Goal: Task Accomplishment & Management: Manage account settings

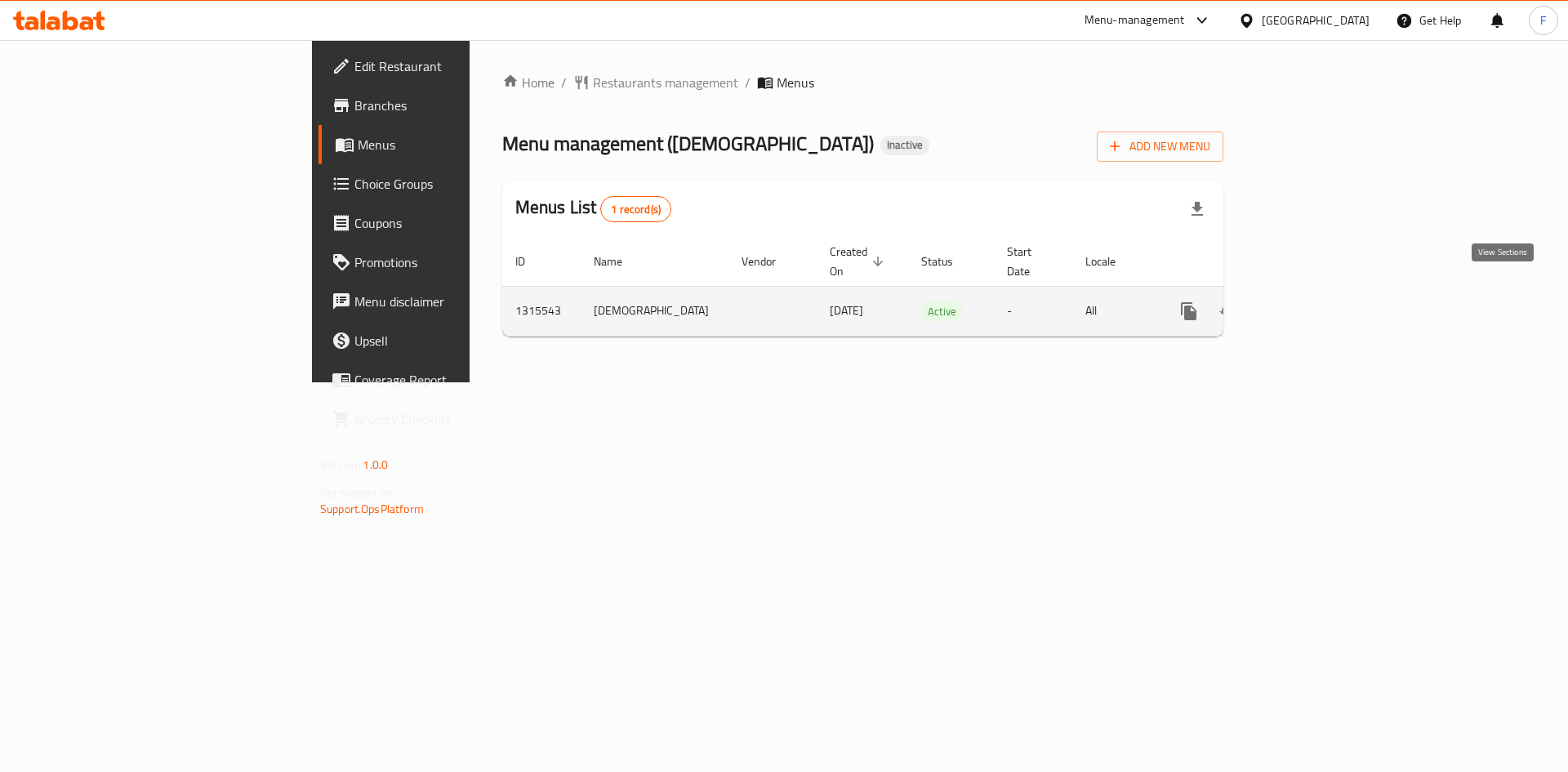
click at [1314, 304] on icon "enhanced table" at bounding box center [1307, 311] width 15 height 15
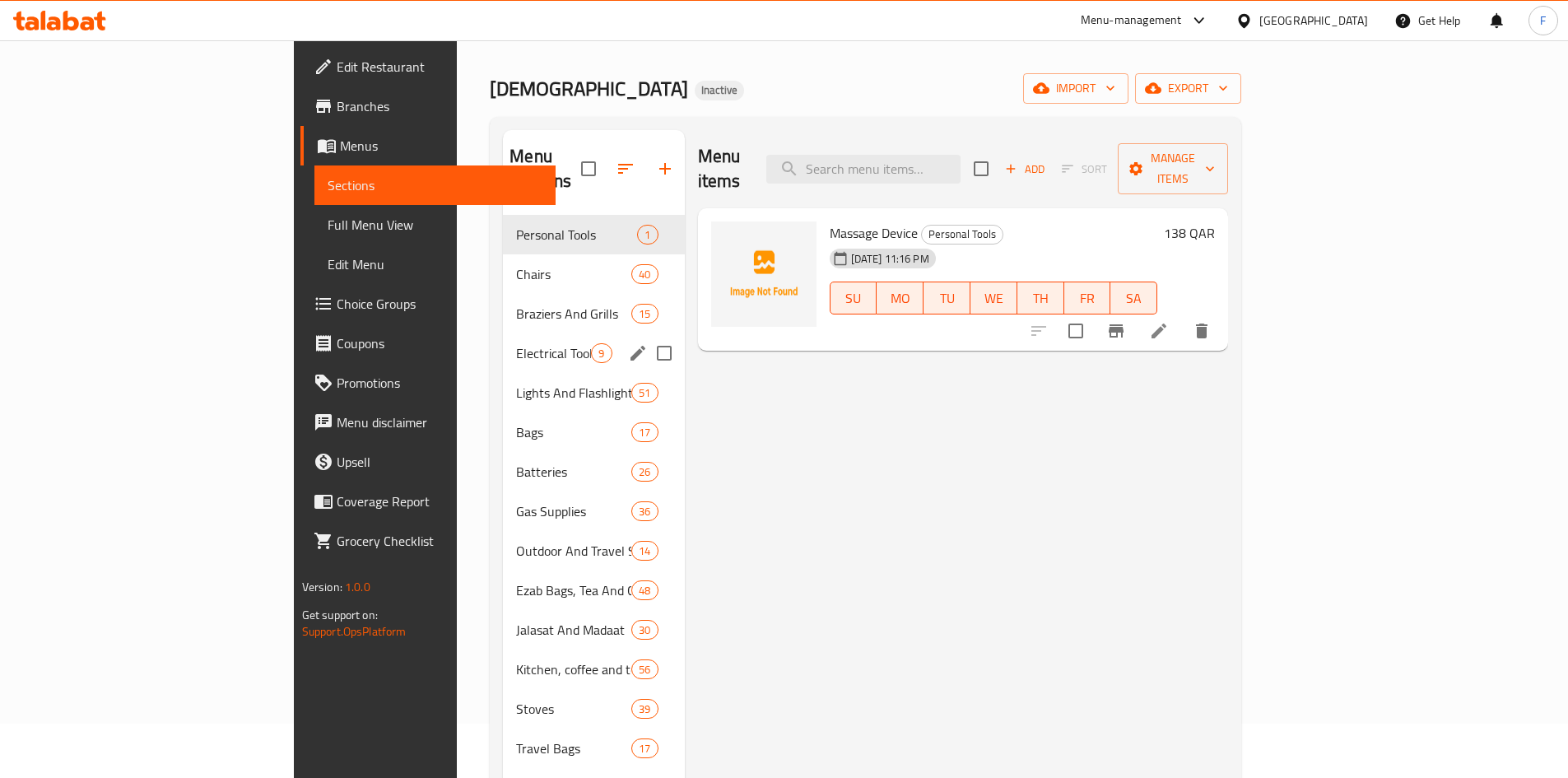
scroll to position [164, 0]
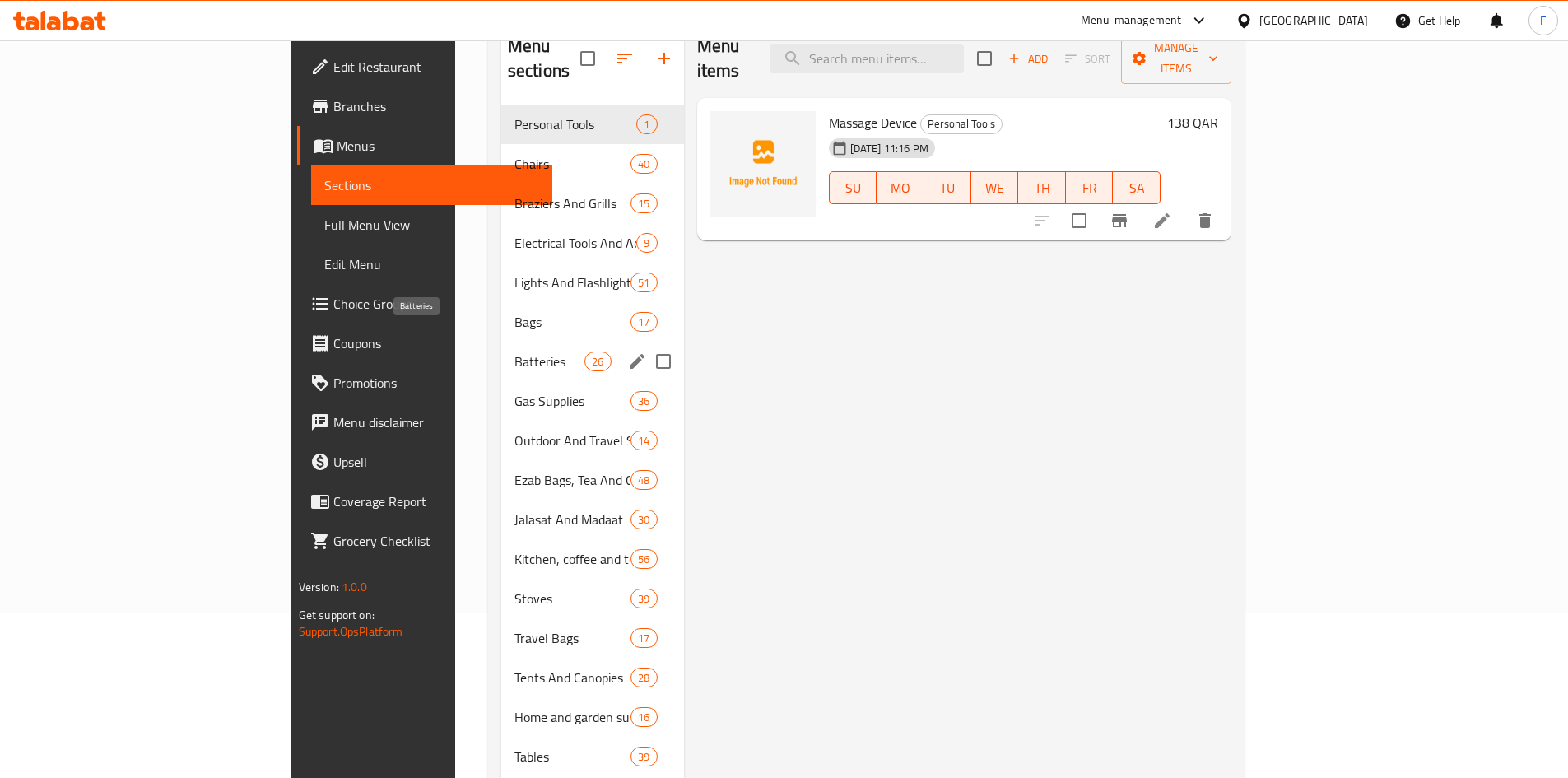
click at [514, 352] on span "Batteries" at bounding box center [549, 361] width 70 height 19
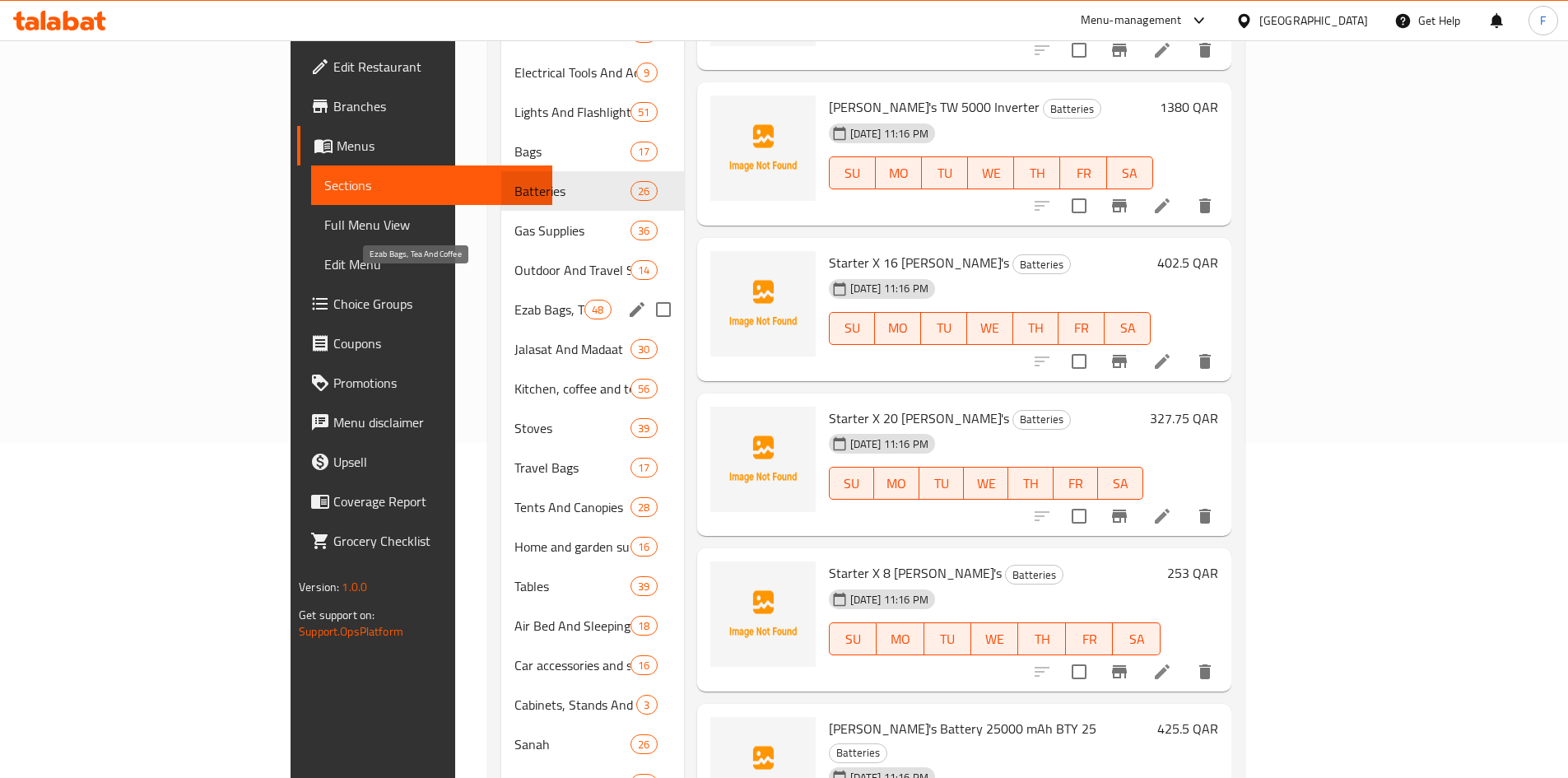
scroll to position [224, 0]
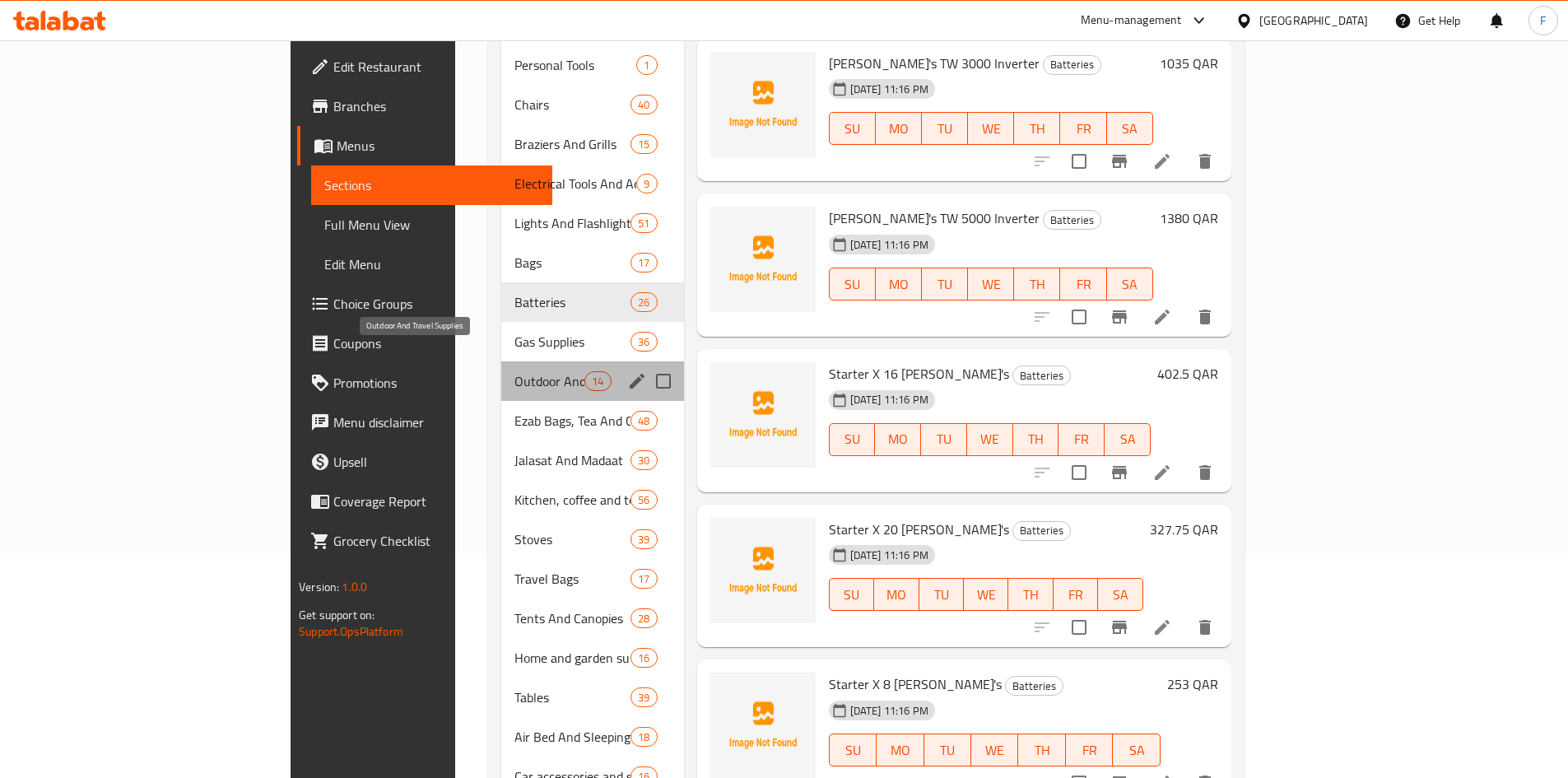
click at [514, 371] on span "Outdoor And Travel Supplies" at bounding box center [549, 380] width 70 height 19
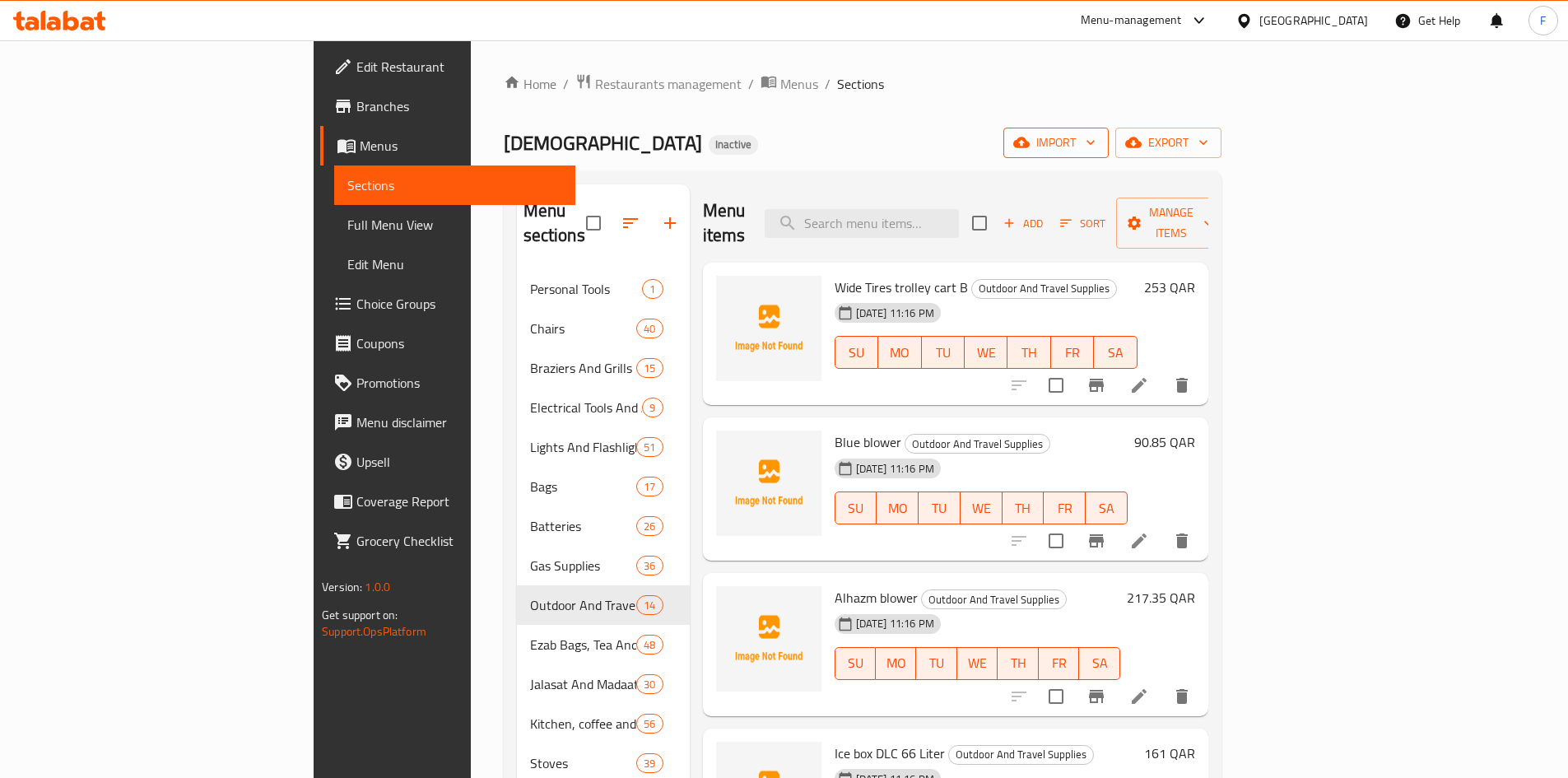
click at [1095, 151] on span "import" at bounding box center [1056, 143] width 79 height 20
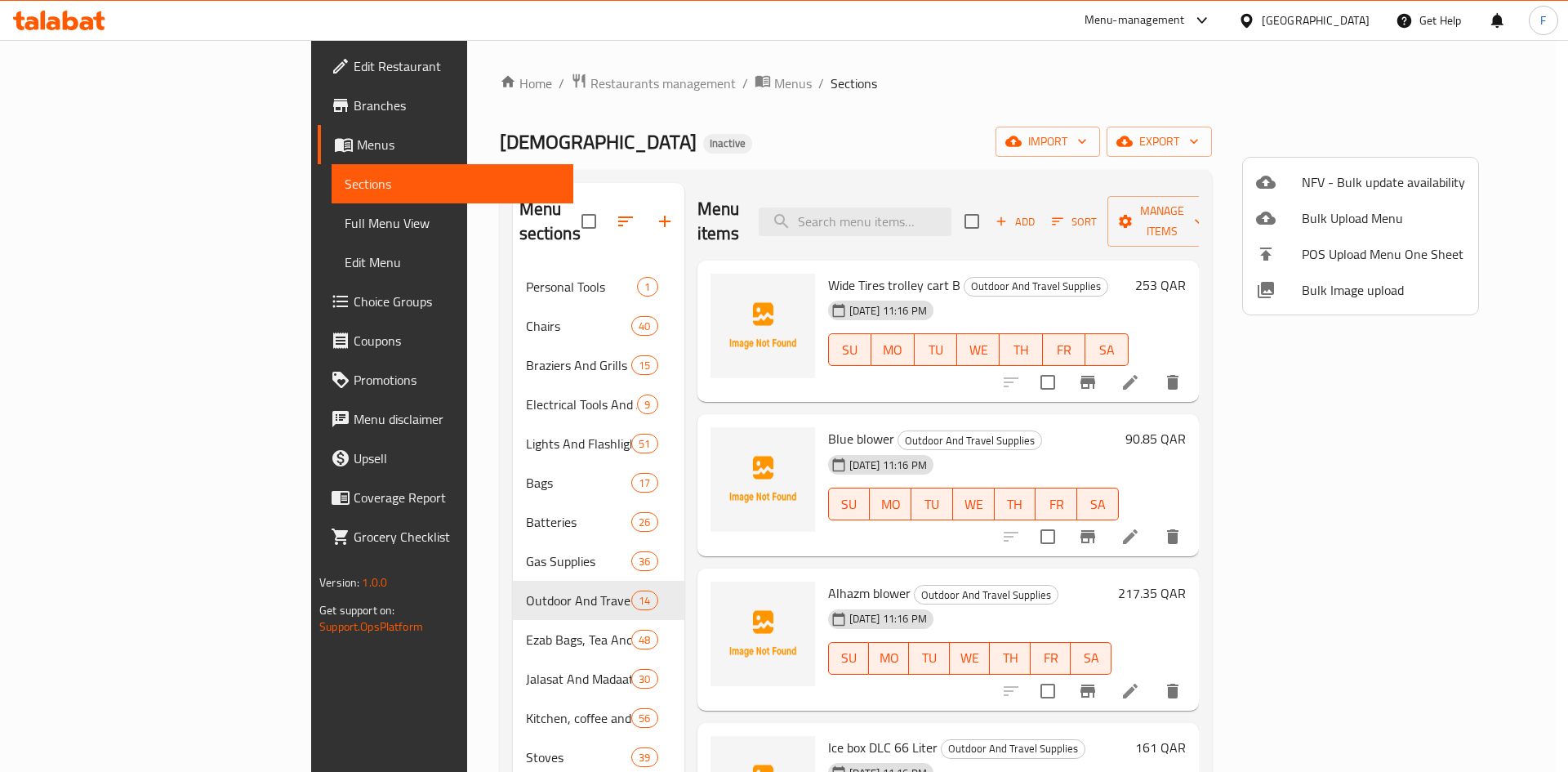
click at [1465, 148] on div at bounding box center [784, 386] width 1568 height 772
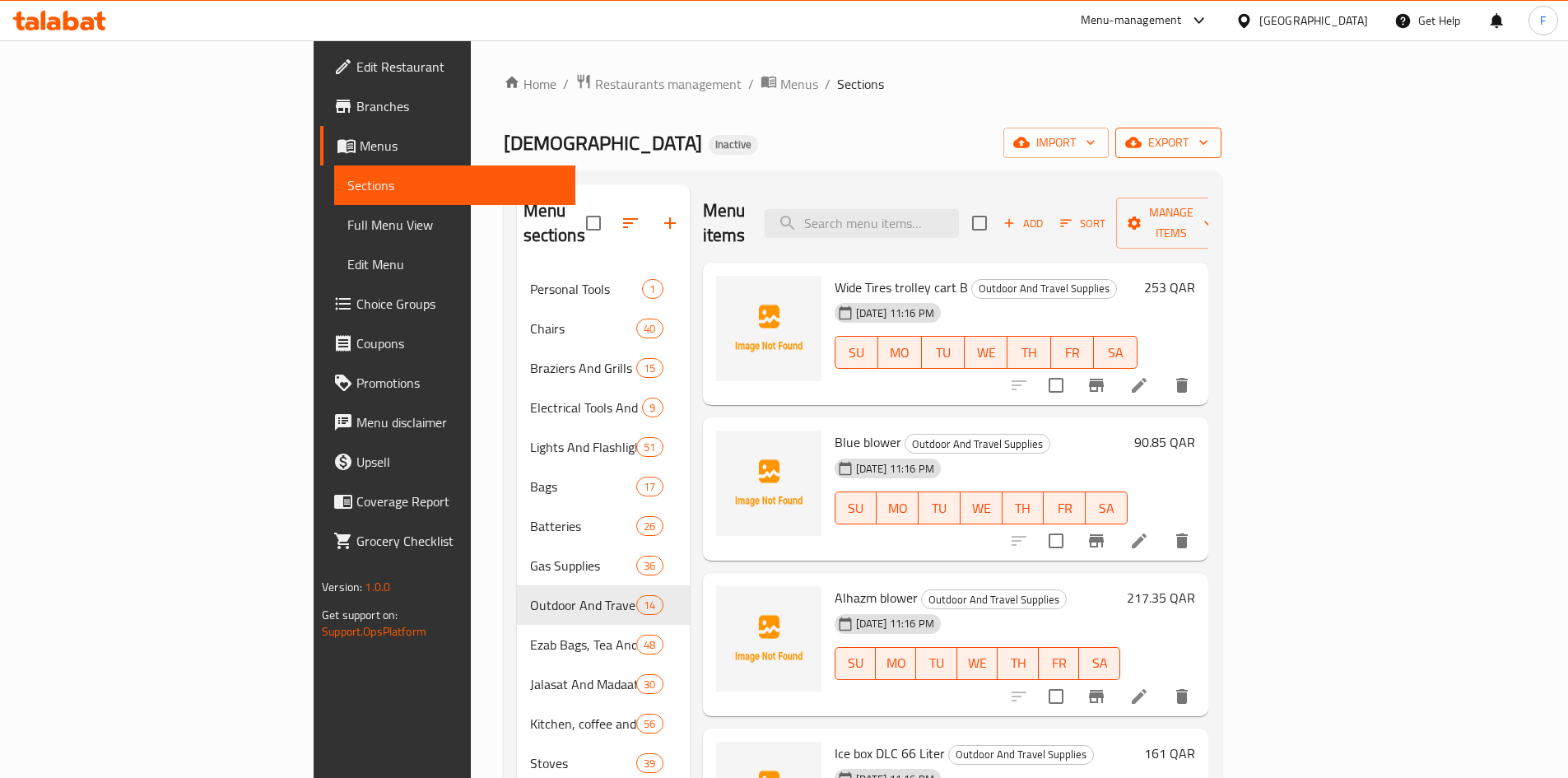
click at [1208, 136] on span "export" at bounding box center [1168, 143] width 80 height 20
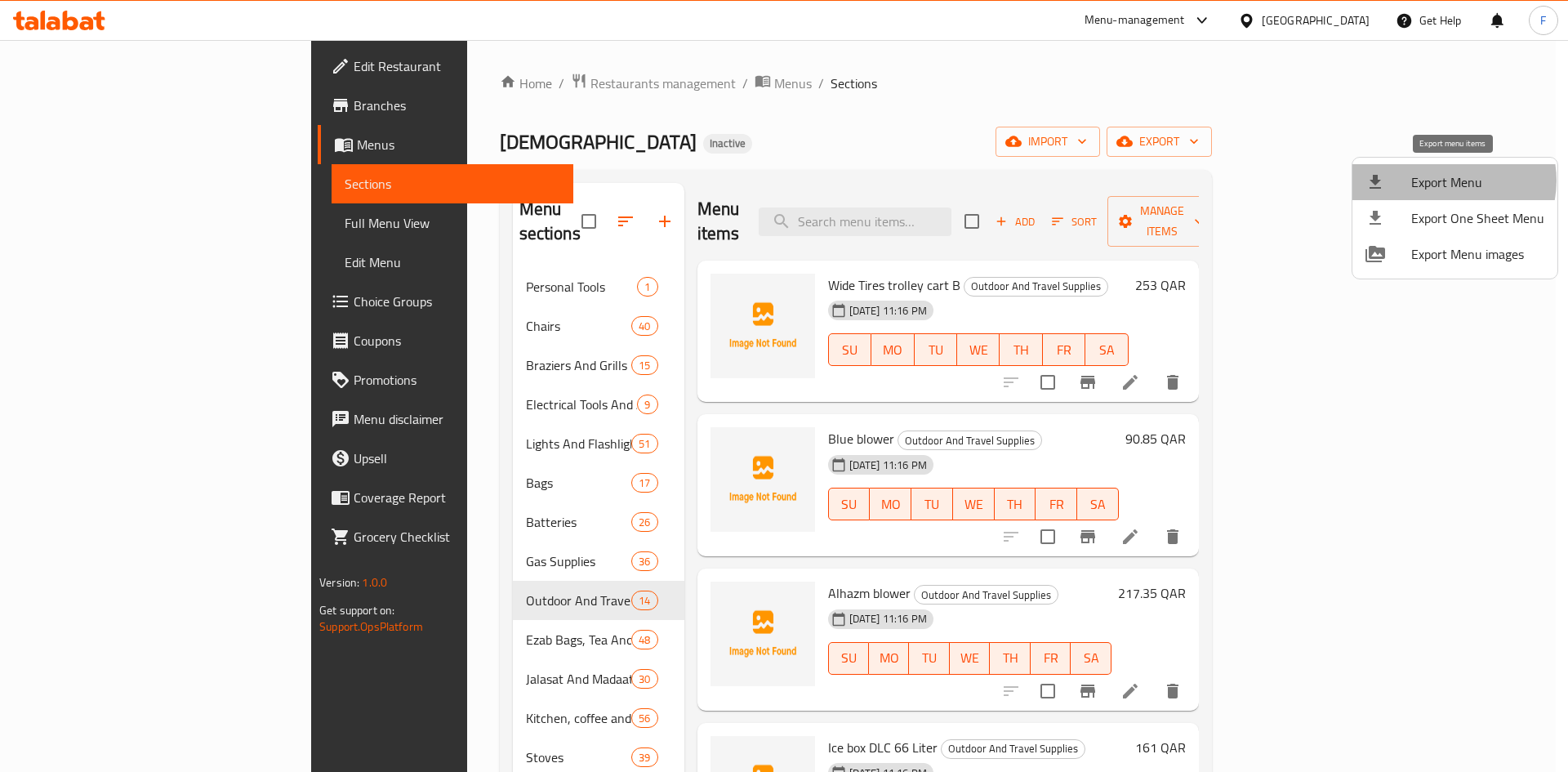
click at [1449, 180] on span "Export Menu" at bounding box center [1477, 181] width 133 height 19
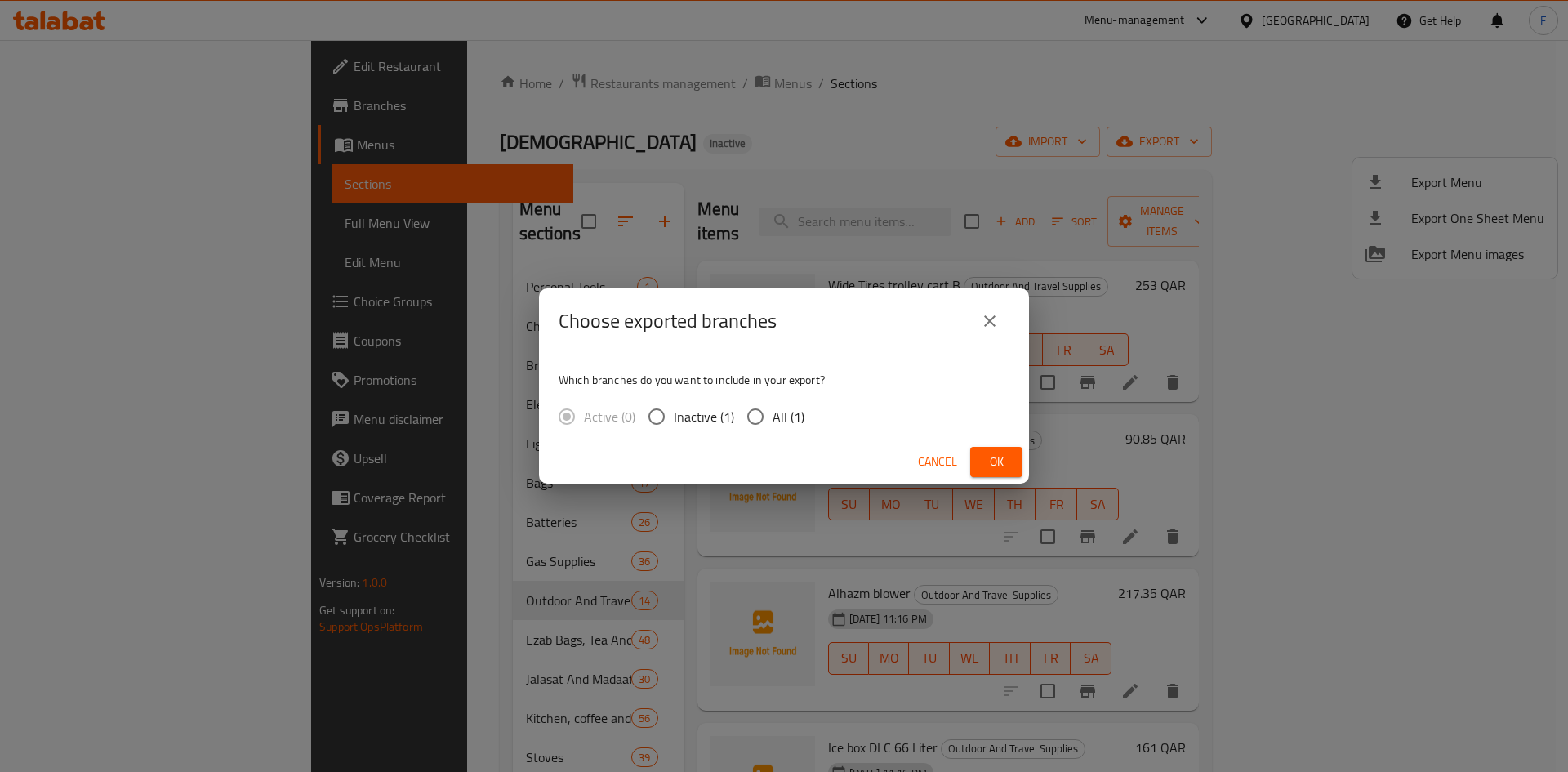
click at [744, 417] on input "All (1)" at bounding box center [755, 416] width 34 height 34
radio input "true"
click at [1002, 457] on span "Ok" at bounding box center [996, 462] width 27 height 20
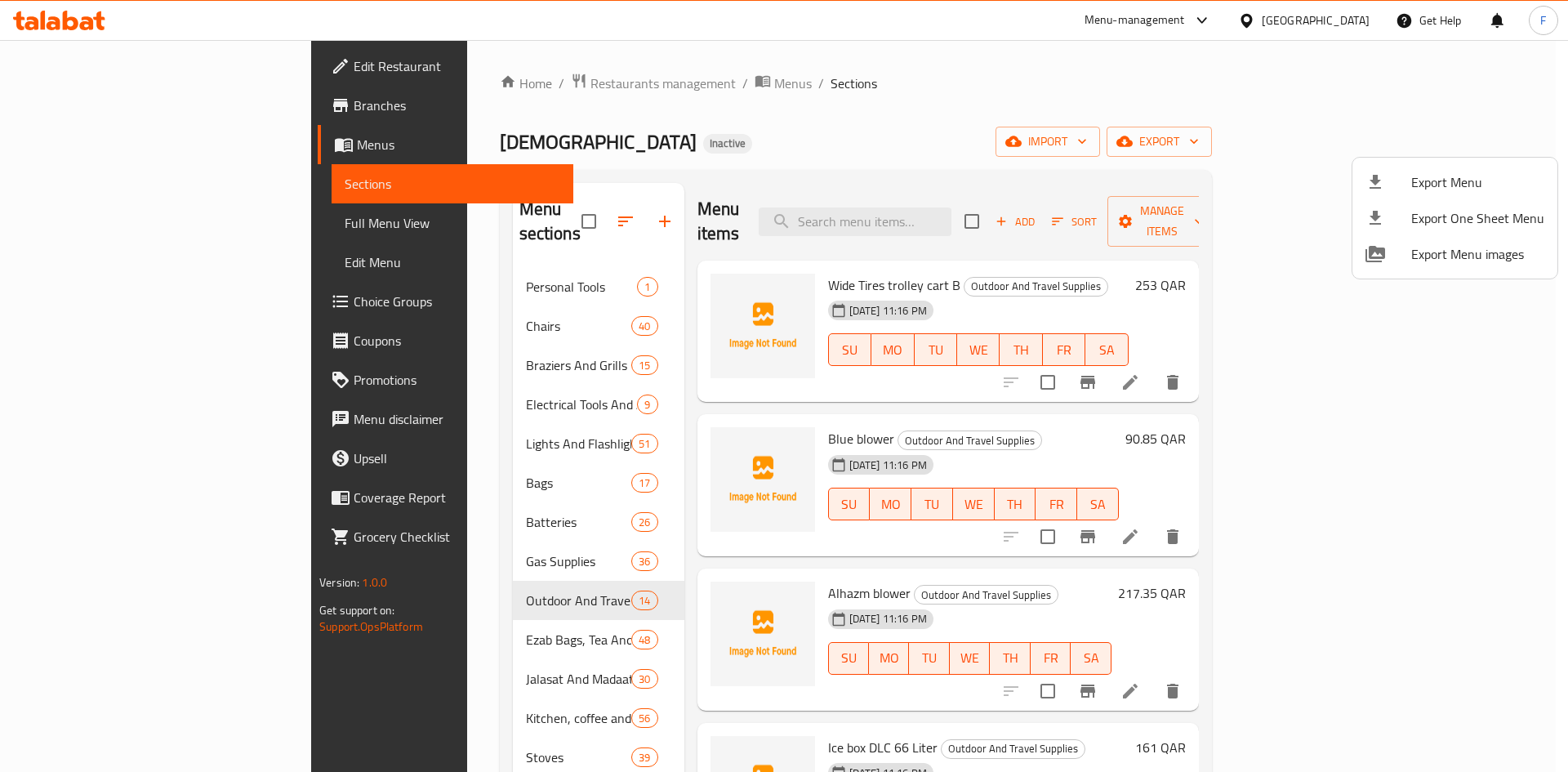
click at [947, 139] on div at bounding box center [784, 386] width 1568 height 772
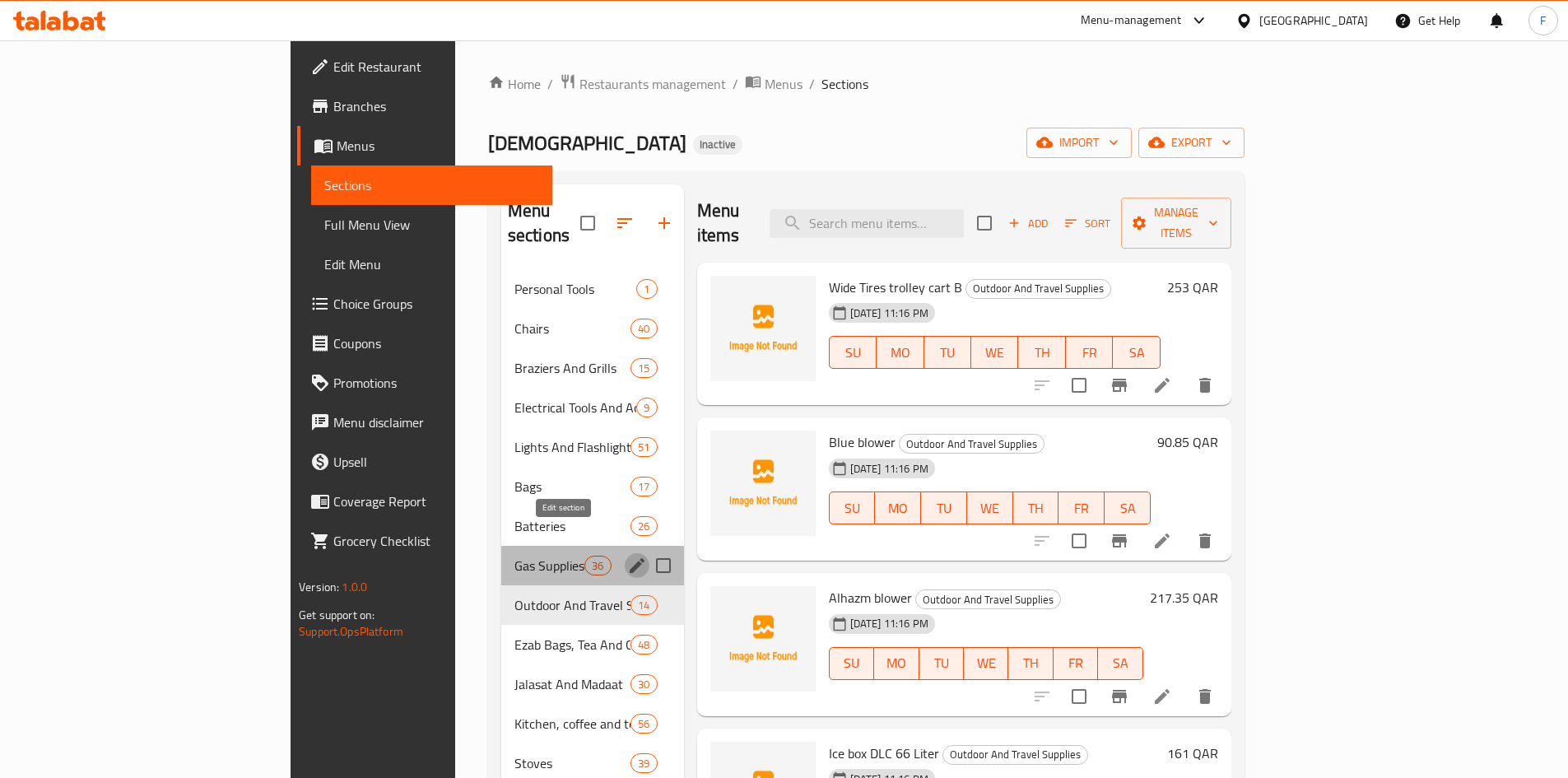
click at [628, 556] on icon "edit" at bounding box center [637, 565] width 19 height 19
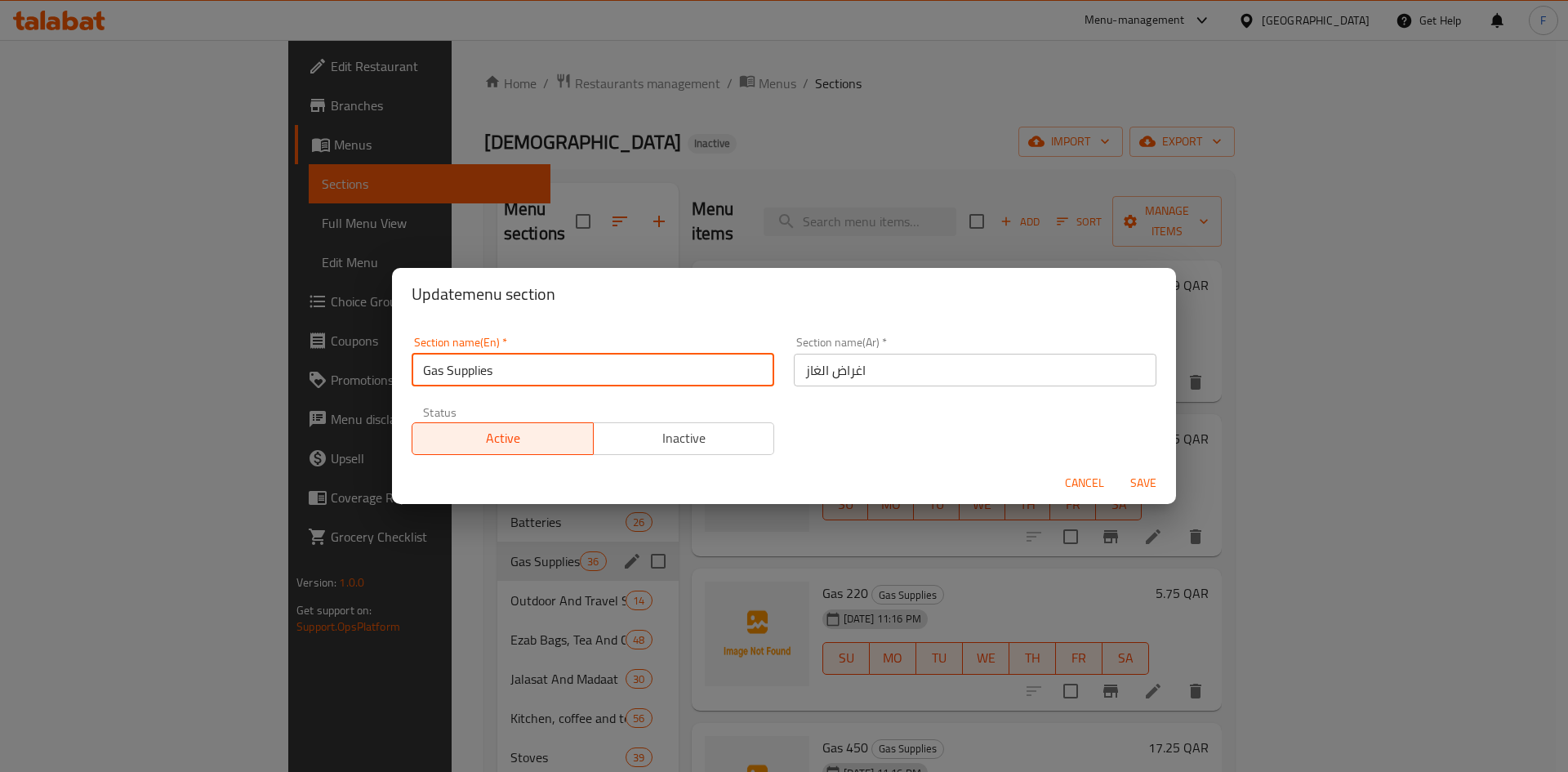
drag, startPoint x: 532, startPoint y: 364, endPoint x: 429, endPoint y: 374, distance: 103.5
click at [411, 374] on div "Section name(En)   * Gas Supplies Section name(En) *" at bounding box center [593, 362] width 382 height 70
drag, startPoint x: 1138, startPoint y: 487, endPoint x: 1019, endPoint y: 133, distance: 373.5
click at [1139, 487] on span "Save" at bounding box center [1143, 483] width 39 height 20
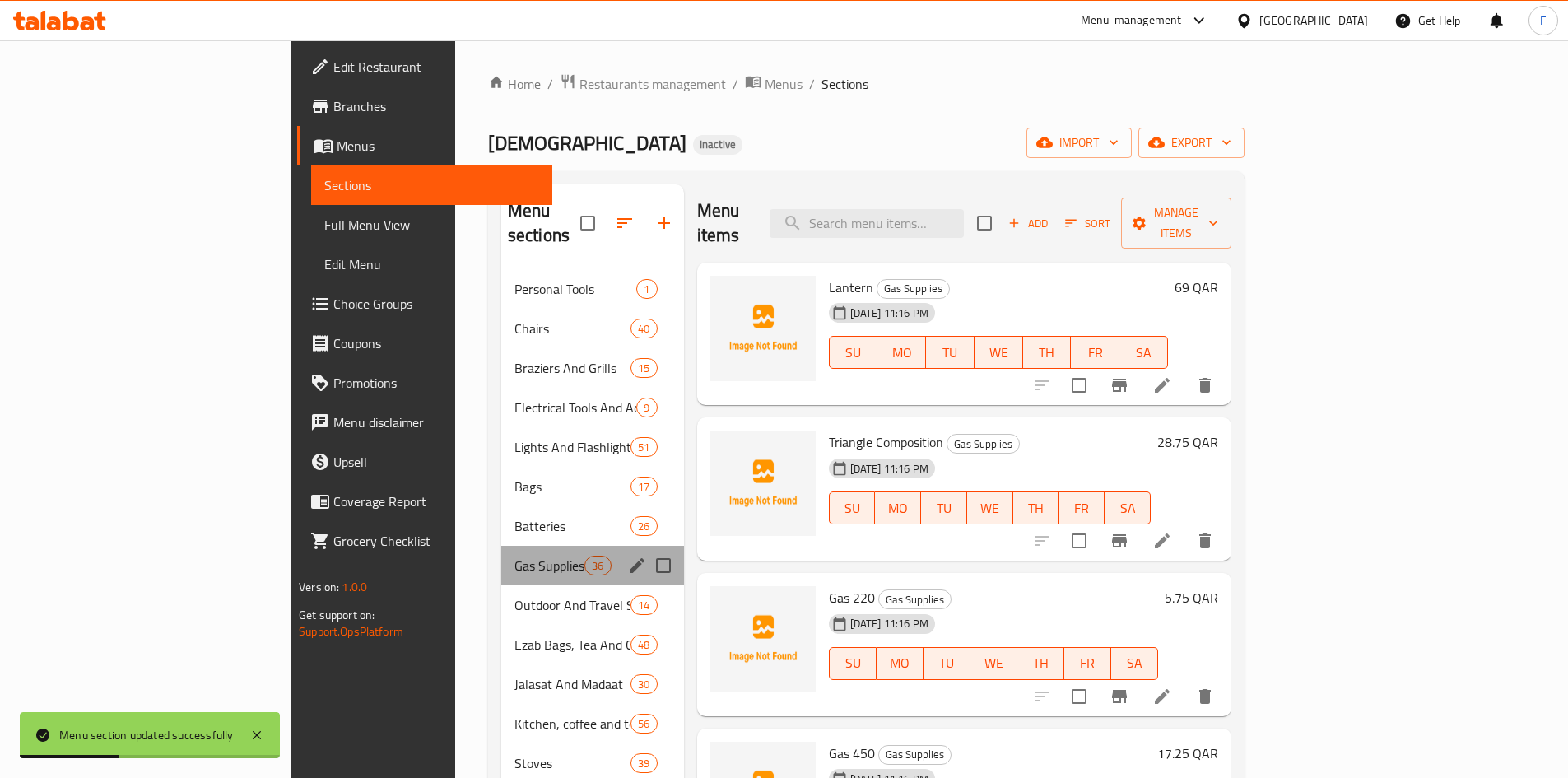
click at [625, 553] on div "Menu sections" at bounding box center [637, 565] width 25 height 25
click at [628, 556] on icon "edit" at bounding box center [637, 565] width 19 height 19
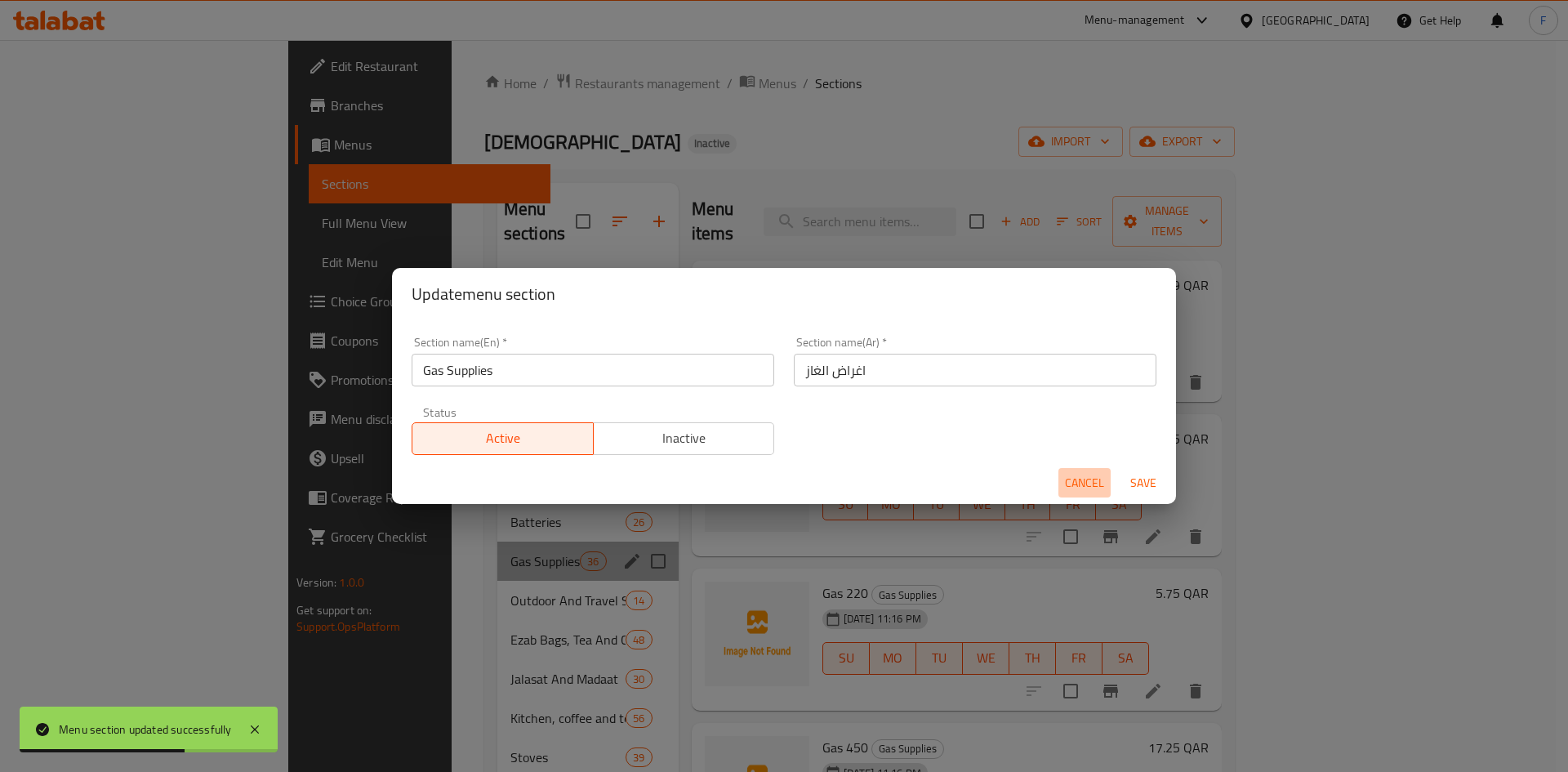
click at [1080, 479] on span "Cancel" at bounding box center [1084, 483] width 39 height 20
